Goal: Navigation & Orientation: Find specific page/section

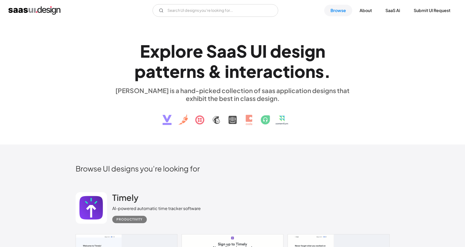
click at [284, 118] on img at bounding box center [232, 115] width 159 height 27
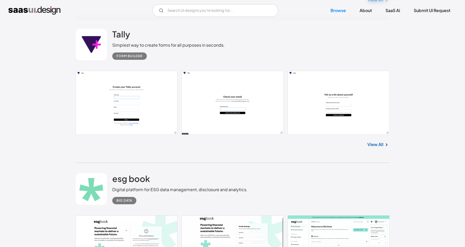
scroll to position [569, 0]
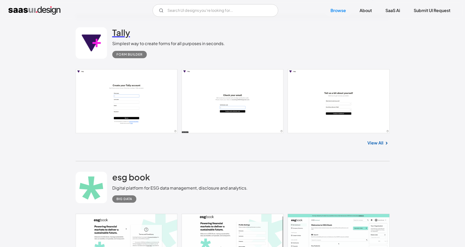
click at [124, 36] on h2 "Tally" at bounding box center [121, 32] width 18 height 10
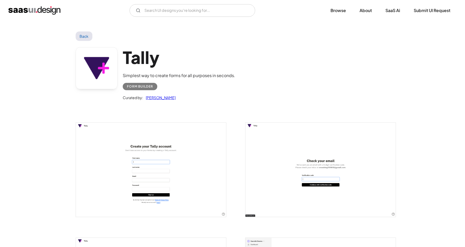
click at [98, 69] on link at bounding box center [97, 68] width 42 height 42
click at [23, 8] on img "home" at bounding box center [34, 10] width 52 height 8
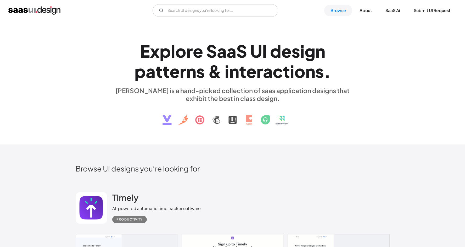
click at [184, 121] on img at bounding box center [232, 115] width 159 height 27
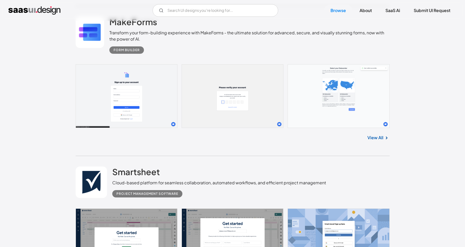
scroll to position [2106, 0]
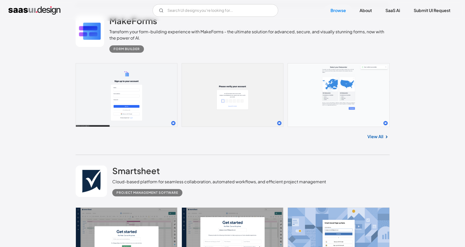
drag, startPoint x: 94, startPoint y: 133, endPoint x: 305, endPoint y: 4, distance: 246.9
click at [42, 10] on img "home" at bounding box center [34, 10] width 52 height 8
